Goal: Information Seeking & Learning: Understand process/instructions

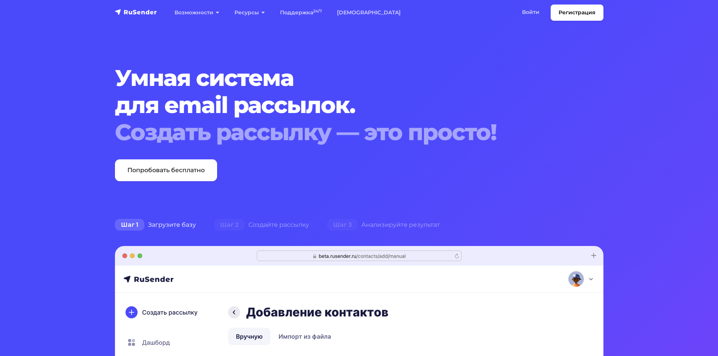
click at [313, 23] on nav "Регистрация Возможности Конструктор писем Формы подписки A/B–тестирование API и…" at bounding box center [359, 12] width 718 height 25
click at [311, 20] on link "Поддержка 24/7" at bounding box center [301, 12] width 57 height 15
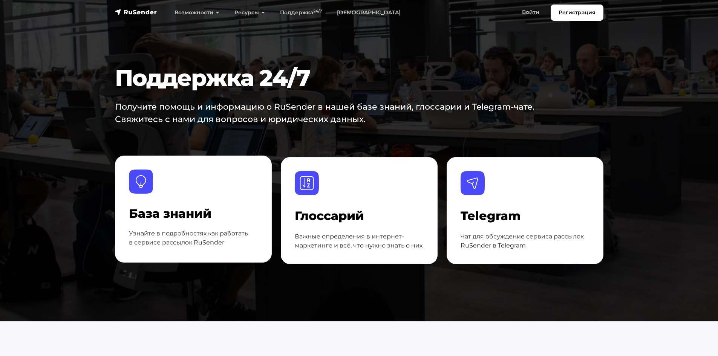
click at [188, 204] on div at bounding box center [193, 189] width 129 height 38
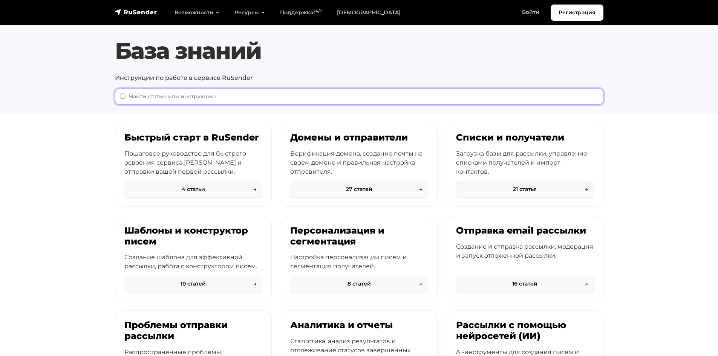
click at [201, 96] on input "When autocomplete results are available use up and down arrows to review and en…" at bounding box center [359, 97] width 489 height 16
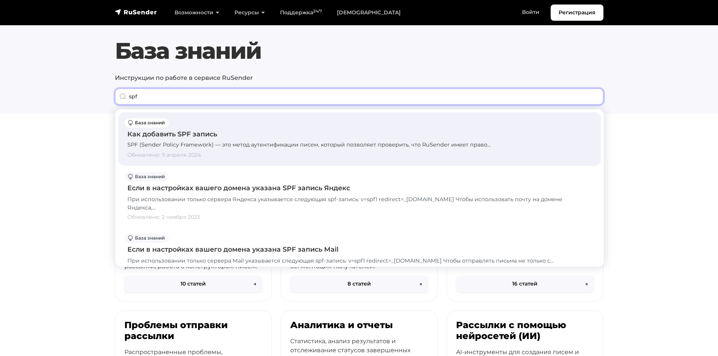
type input "spf"
click at [216, 149] on div "SPF (Sender Policy Framework) — это метод аутентификации писем, который позволя…" at bounding box center [359, 145] width 464 height 8
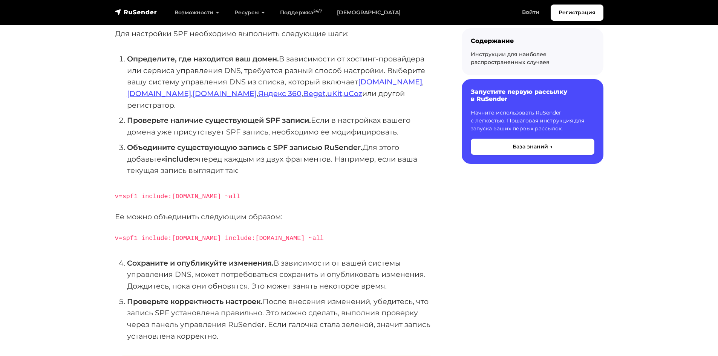
scroll to position [189, 0]
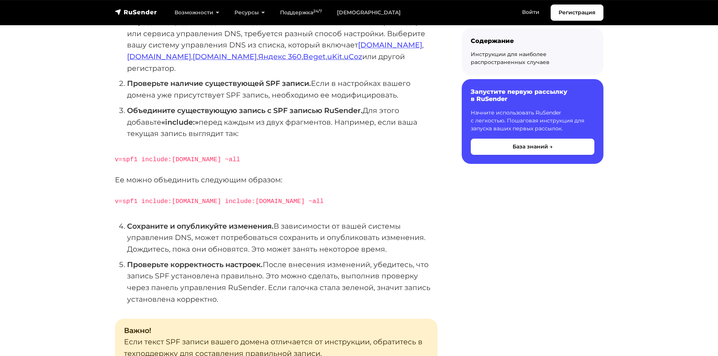
click at [213, 198] on code "v=spf1 include:rsndr.ru include:domain.ru ~all" at bounding box center [219, 201] width 209 height 7
copy div "v=spf1 include:rsndr.ru include:domain.ru ~all"
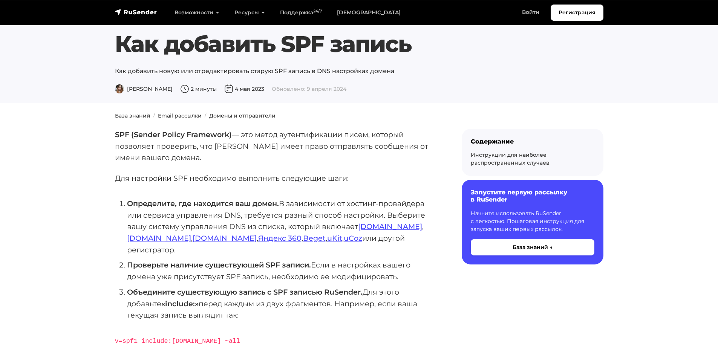
scroll to position [0, 0]
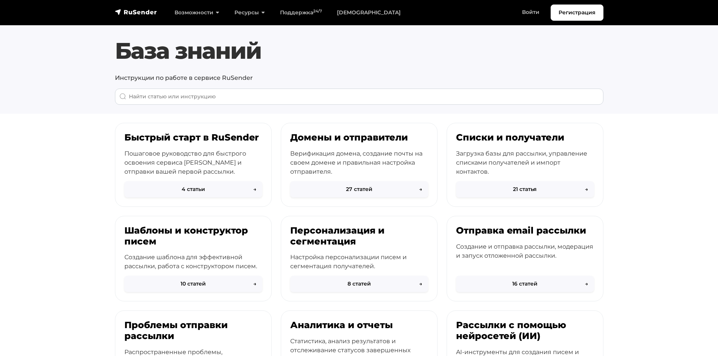
click at [220, 88] on div "База знаний Инструкции по работе в сервисе RuSender Все Email рассылки" at bounding box center [359, 70] width 498 height 67
click at [230, 107] on section "База знаний Инструкции по работе в сервисе RuSender Все Email рассылки" at bounding box center [359, 57] width 718 height 114
click at [226, 100] on input "When autocomplete results are available use up and down arrows to review and en…" at bounding box center [359, 97] width 489 height 16
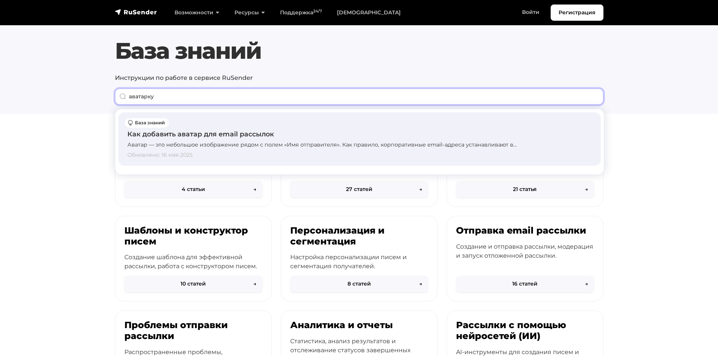
type input "аватарку"
click at [194, 132] on div "Как добавить аватар для email рассылок" at bounding box center [359, 134] width 464 height 10
